Goal: Task Accomplishment & Management: Use online tool/utility

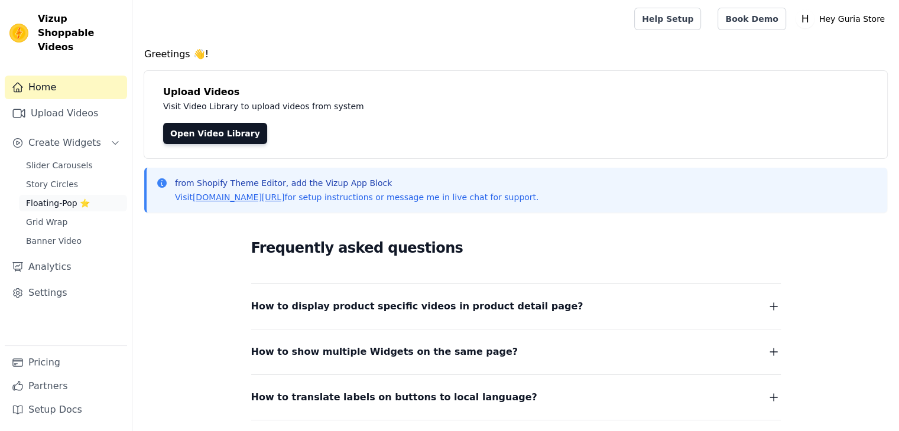
click at [40, 197] on span "Floating-Pop ⭐" at bounding box center [58, 203] width 64 height 12
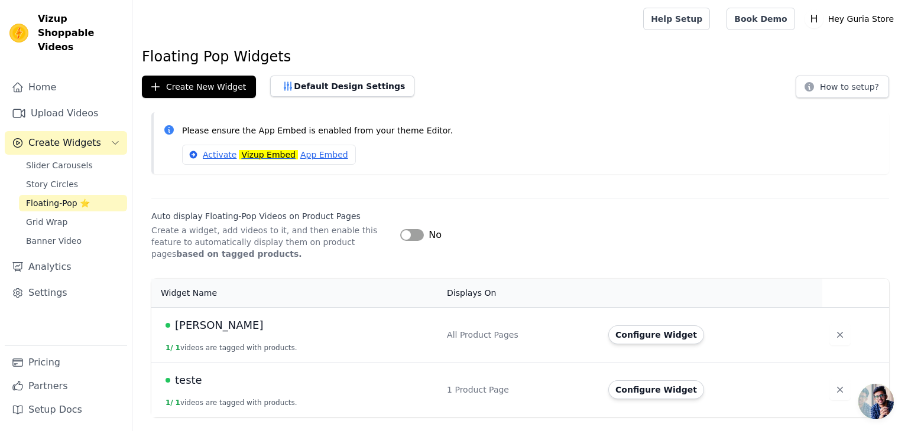
click at [180, 383] on span "teste" at bounding box center [188, 380] width 27 height 17
click at [653, 339] on button "Configure Widget" at bounding box center [656, 335] width 96 height 19
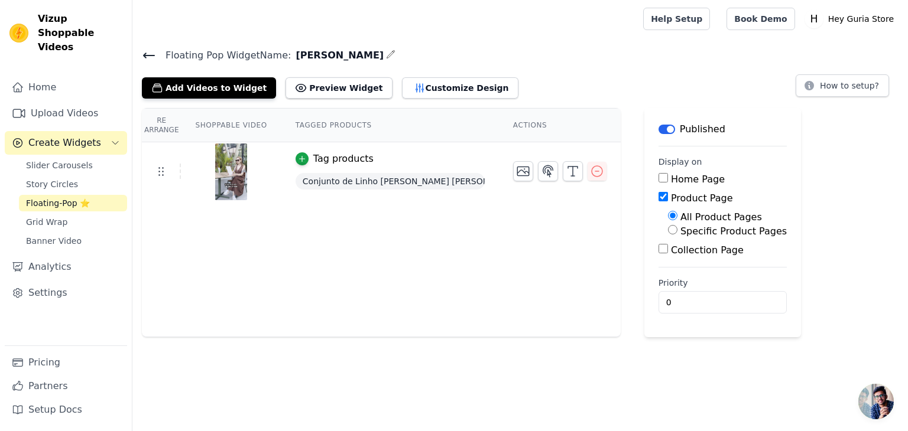
click at [668, 233] on input "Specific Product Pages" at bounding box center [672, 229] width 9 height 9
radio input "true"
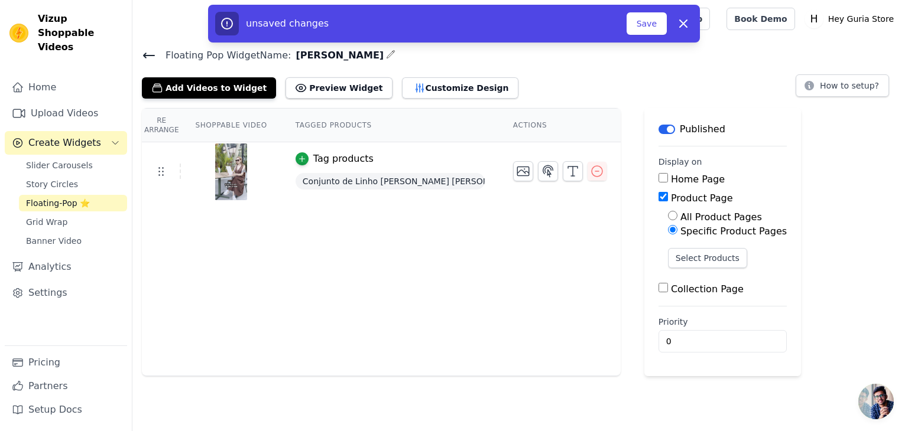
click at [658, 197] on input "Product Page" at bounding box center [662, 196] width 9 height 9
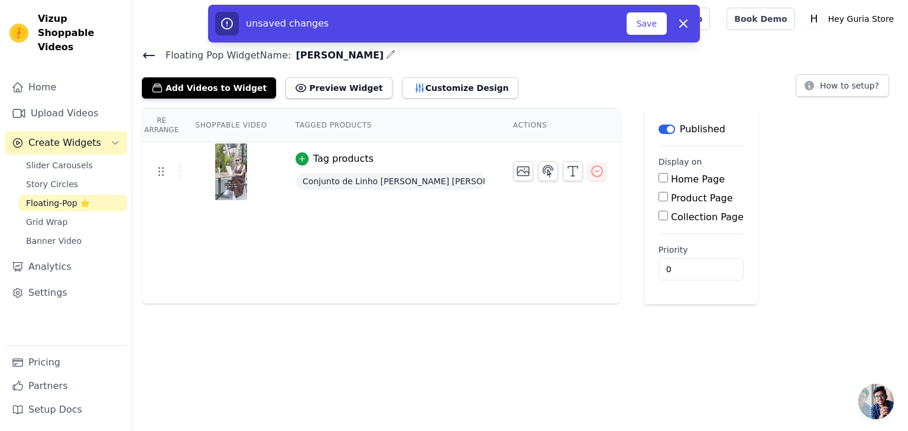
click at [658, 197] on input "Product Page" at bounding box center [662, 196] width 9 height 9
checkbox input "true"
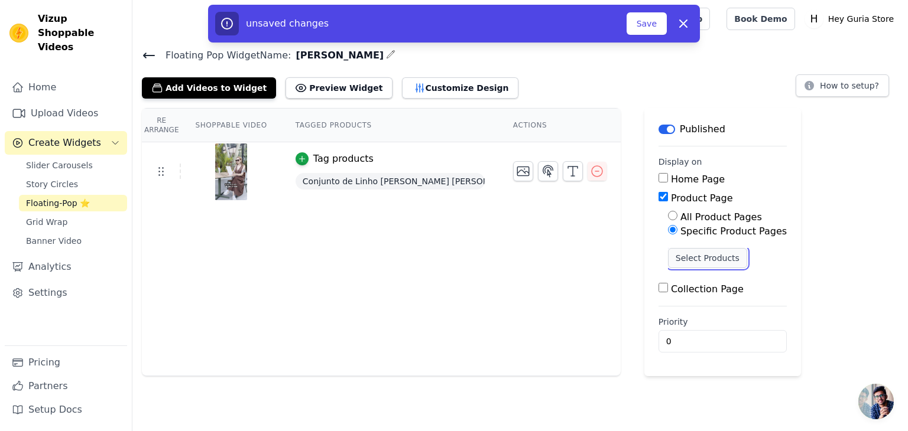
click at [668, 255] on button "Select Products" at bounding box center [707, 258] width 79 height 20
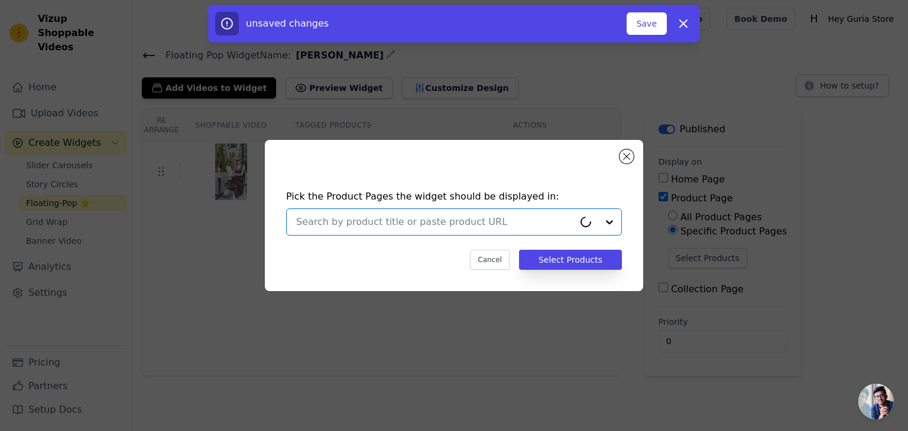
click at [482, 224] on input "text" at bounding box center [435, 222] width 278 height 14
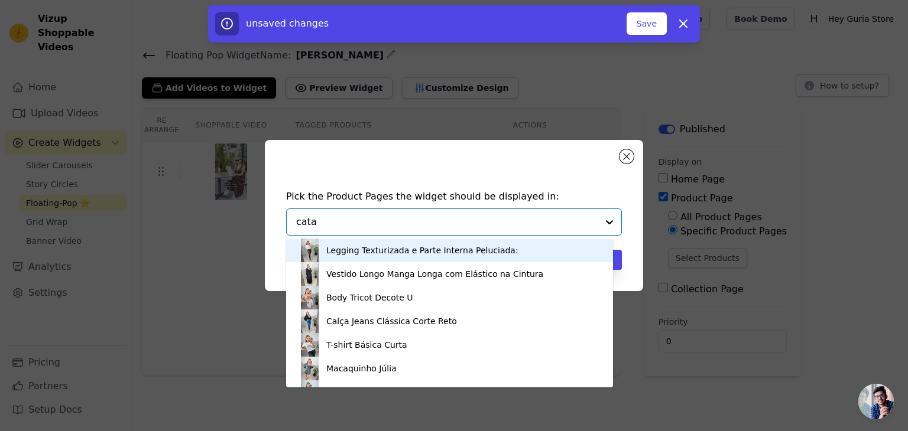
type input "catar"
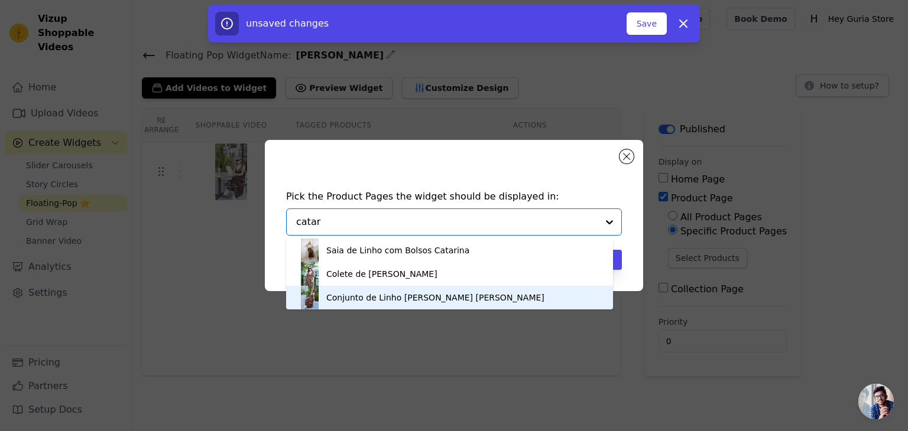
click at [353, 292] on div "Conjunto de Linho [PERSON_NAME] [PERSON_NAME]" at bounding box center [435, 298] width 218 height 12
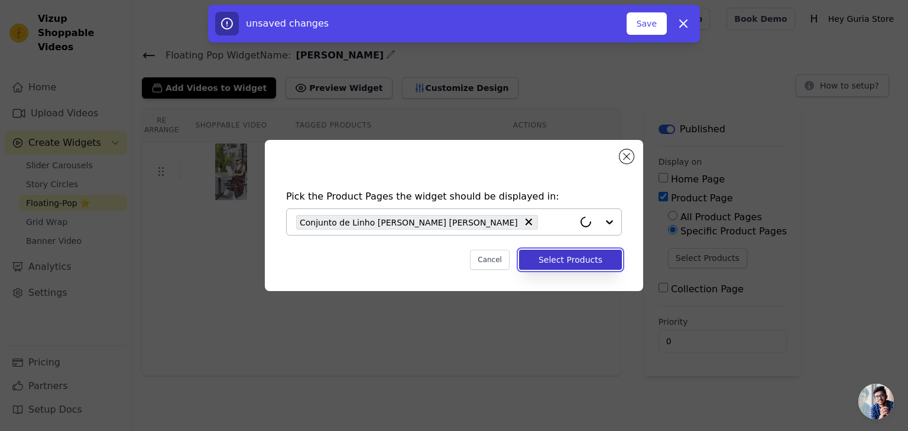
click at [552, 257] on button "Select Products" at bounding box center [570, 260] width 103 height 20
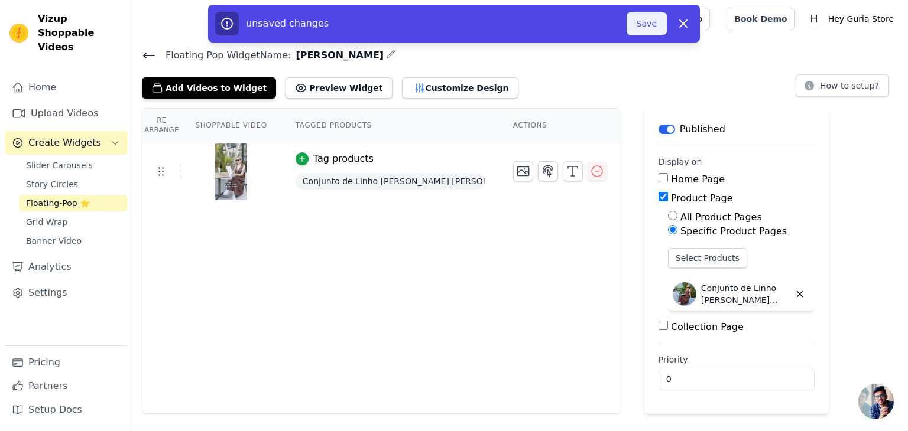
click at [645, 29] on button "Save" at bounding box center [646, 23] width 40 height 22
click at [637, 24] on button "Save" at bounding box center [646, 23] width 40 height 22
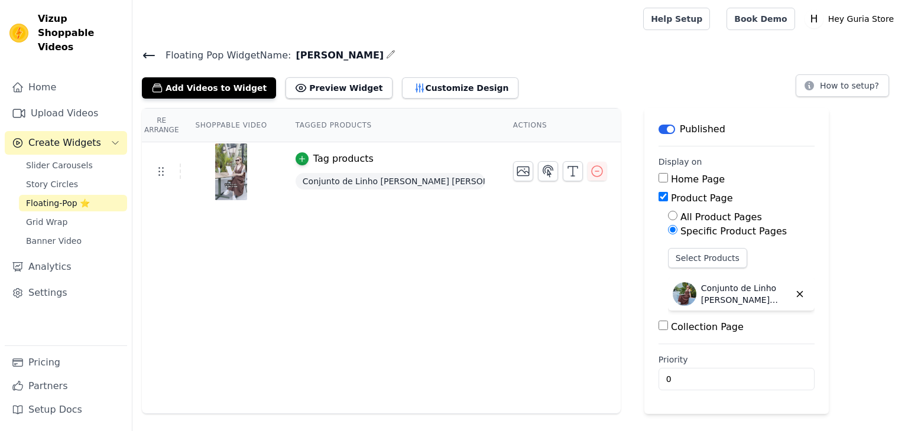
click at [48, 197] on span "Floating-Pop ⭐" at bounding box center [58, 203] width 64 height 12
